Goal: Information Seeking & Learning: Check status

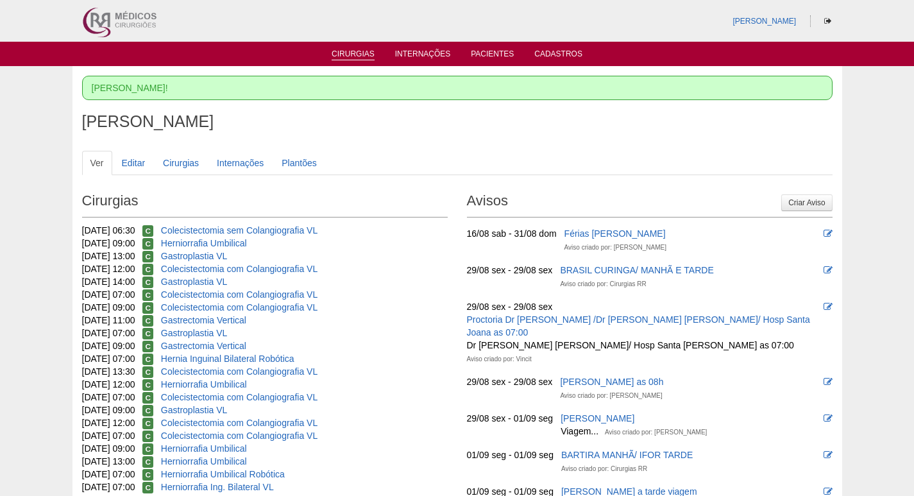
click at [360, 55] on link "Cirurgias" at bounding box center [352, 54] width 43 height 11
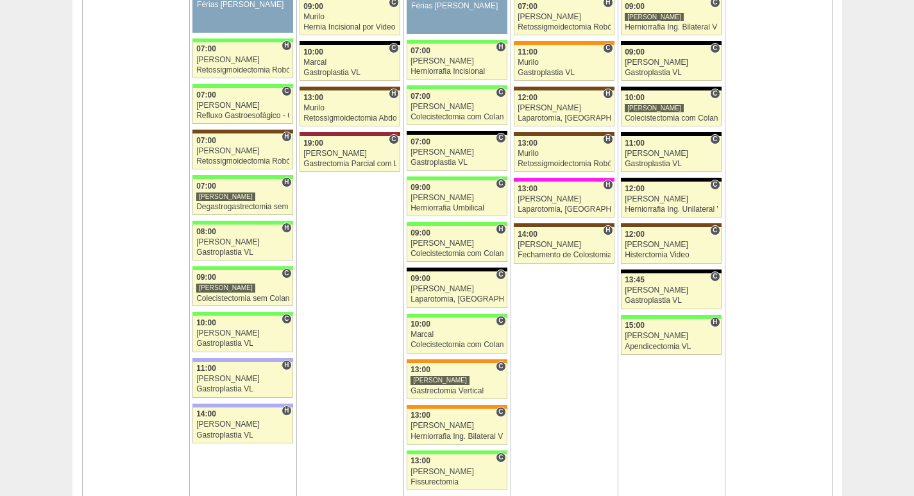
scroll to position [2180, 0]
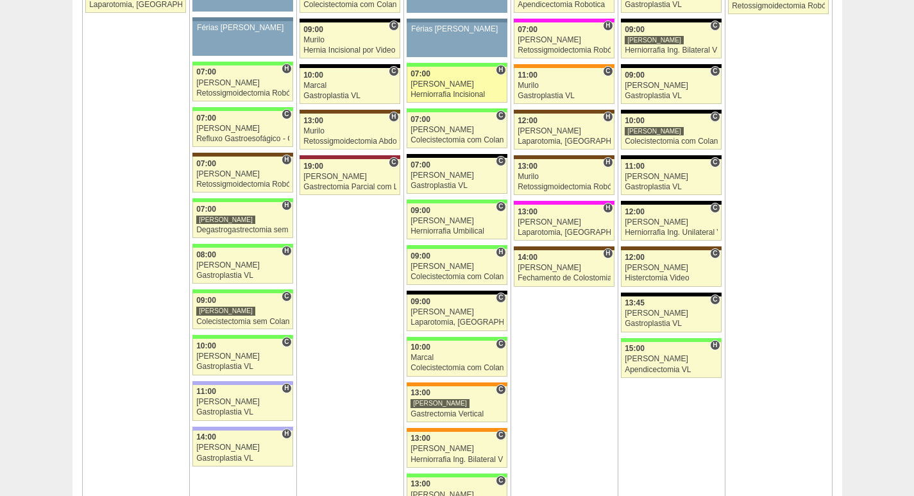
click at [453, 76] on div "07:00" at bounding box center [456, 74] width 93 height 8
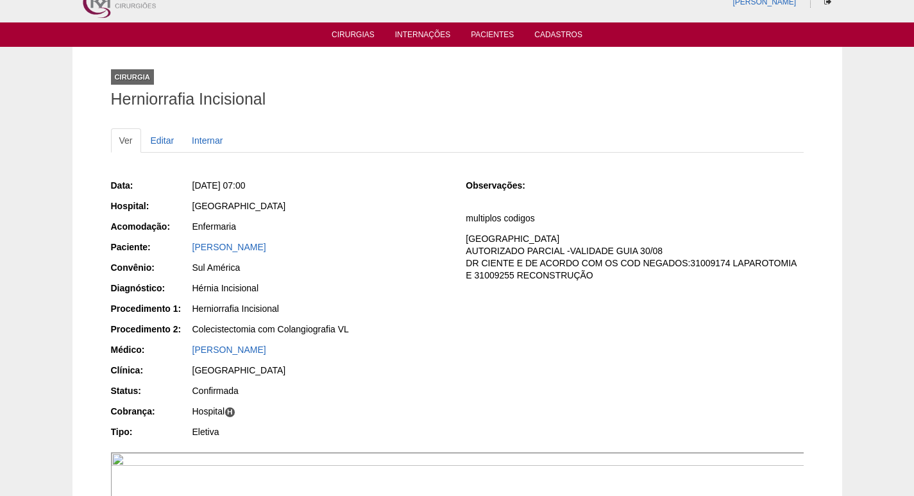
scroll to position [13, 0]
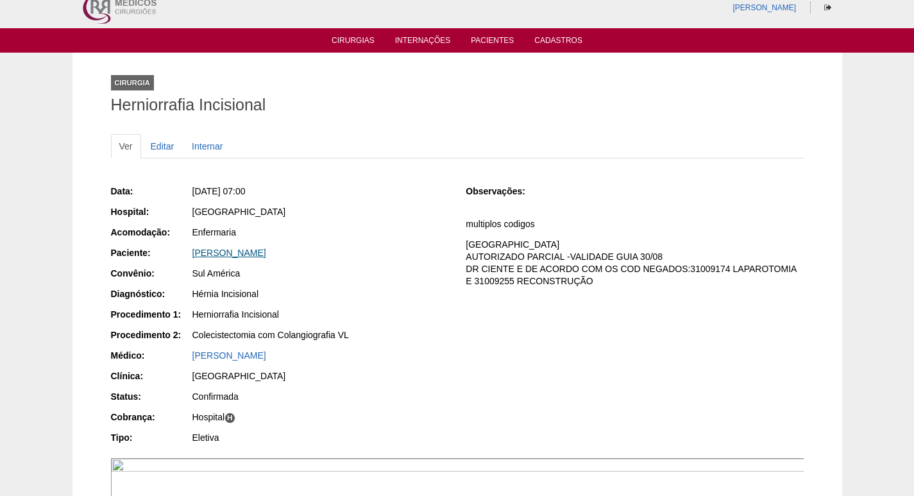
click at [226, 253] on link "[PERSON_NAME]" at bounding box center [229, 252] width 74 height 10
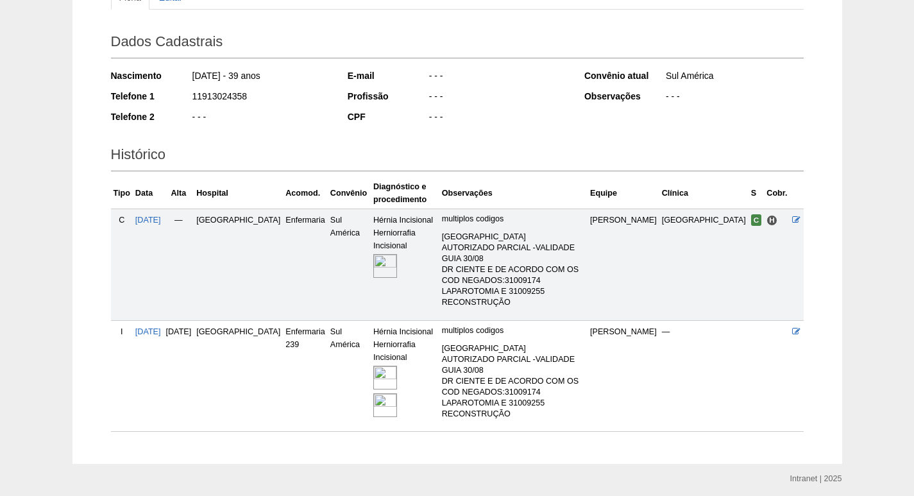
scroll to position [165, 0]
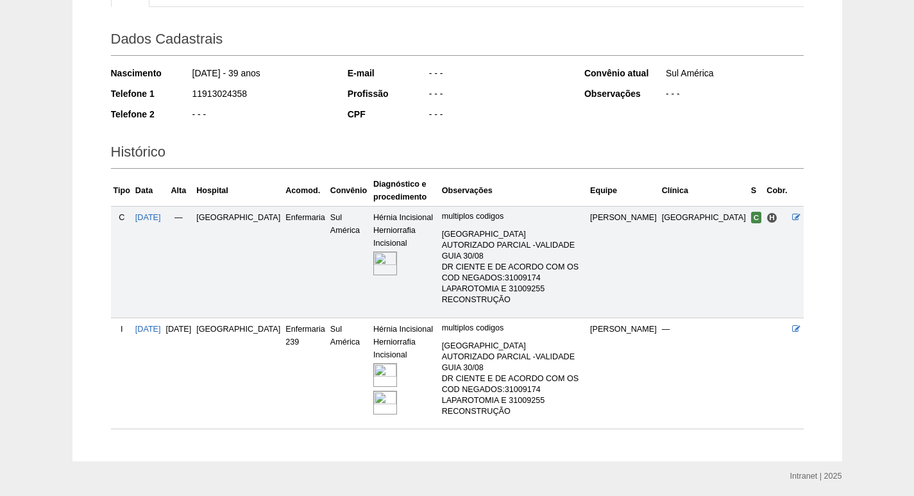
click at [373, 363] on img at bounding box center [385, 375] width 24 height 24
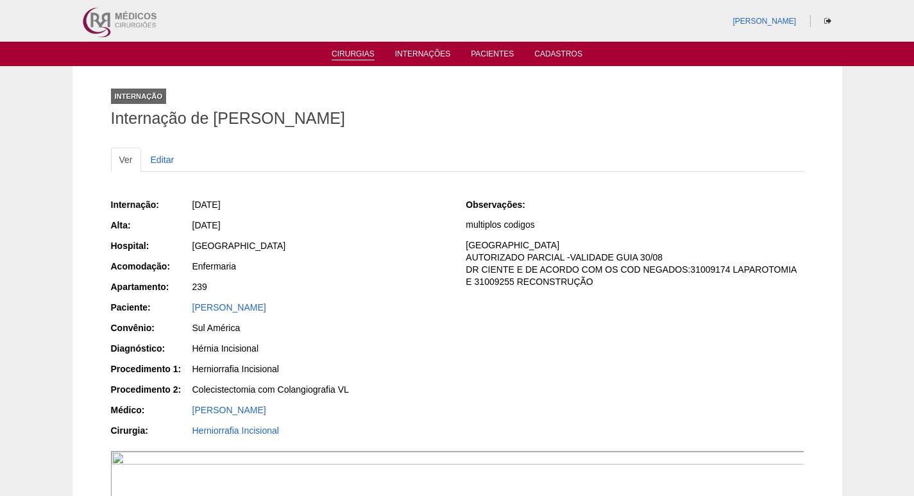
click at [352, 55] on link "Cirurgias" at bounding box center [352, 54] width 43 height 11
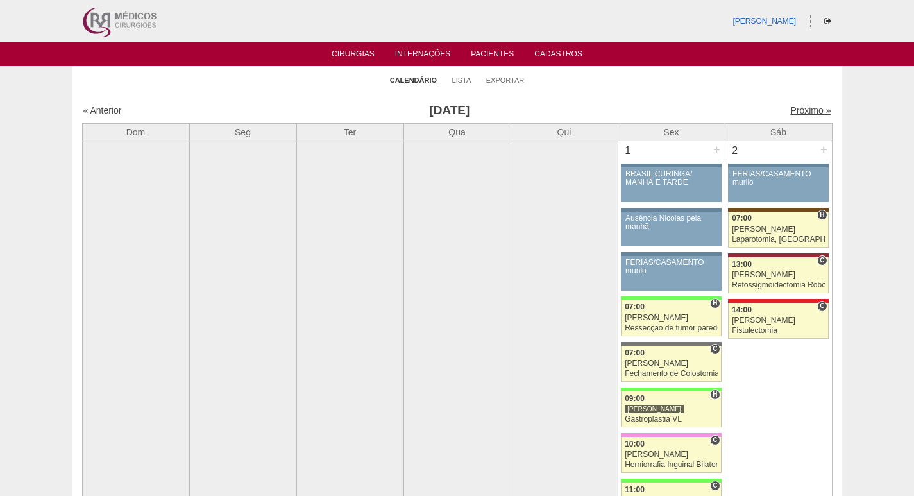
click at [790, 110] on link "Próximo »" at bounding box center [810, 110] width 40 height 10
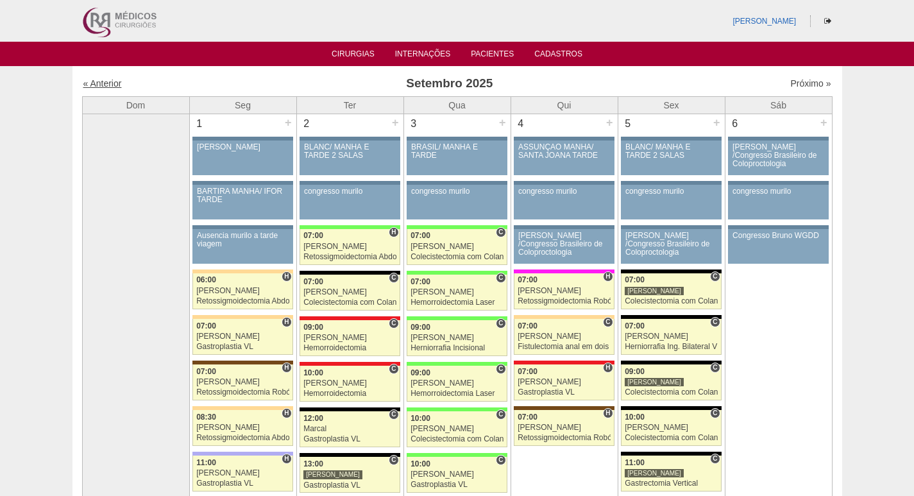
click at [112, 82] on link "« Anterior" at bounding box center [102, 83] width 38 height 10
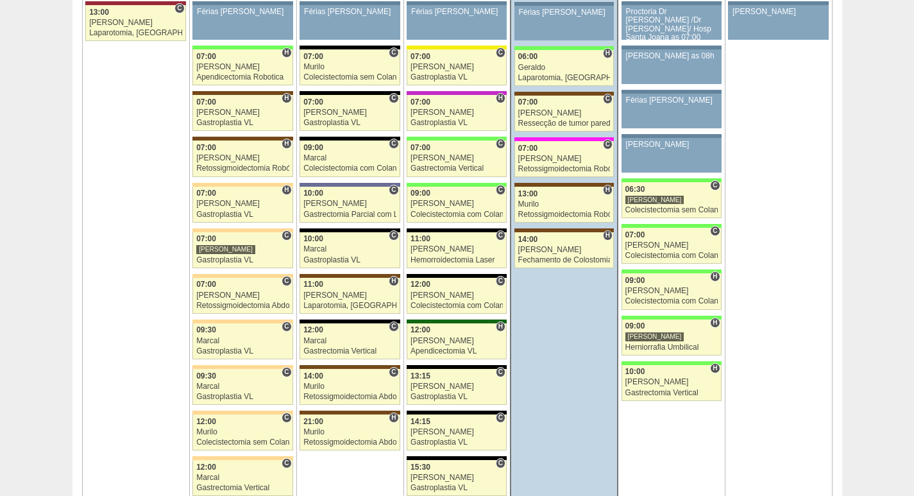
scroll to position [2949, 0]
